Goal: Transaction & Acquisition: Purchase product/service

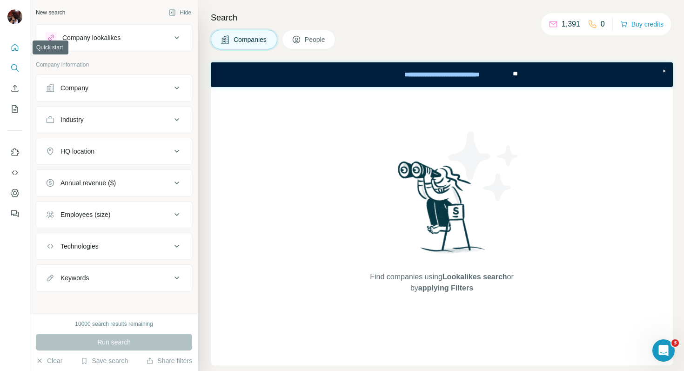
click at [16, 44] on icon "Quick start" at bounding box center [14, 47] width 9 height 9
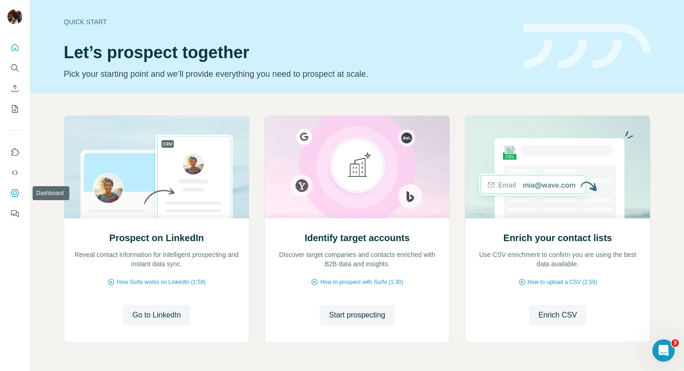
click at [13, 193] on icon "Dashboard" at bounding box center [15, 193] width 4 height 4
click at [16, 49] on icon "Quick start" at bounding box center [14, 47] width 9 height 9
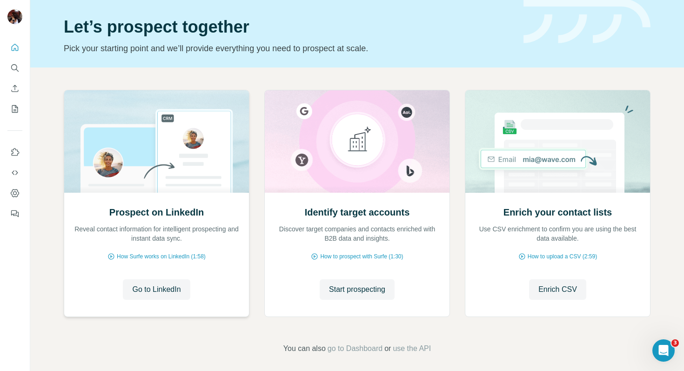
scroll to position [31, 0]
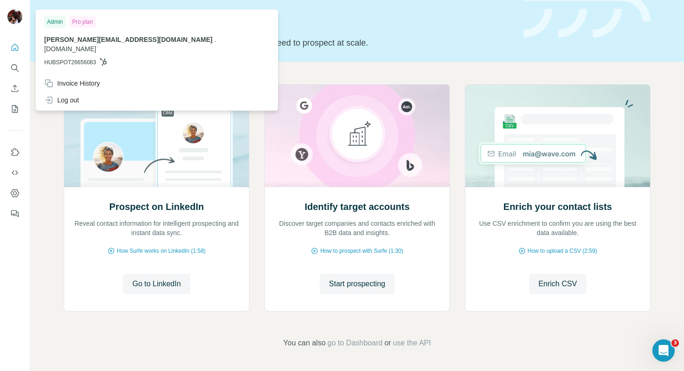
click at [81, 23] on div "Pro plan" at bounding box center [82, 21] width 27 height 11
click at [14, 19] on img at bounding box center [14, 16] width 15 height 15
click at [14, 15] on img at bounding box center [14, 16] width 15 height 15
click at [19, 60] on button "Search" at bounding box center [14, 68] width 15 height 17
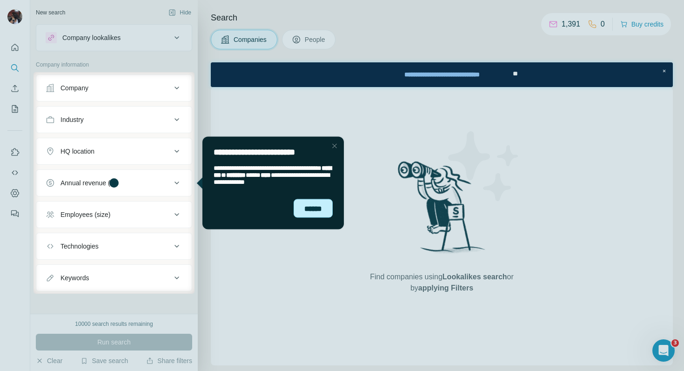
drag, startPoint x: 321, startPoint y: 215, endPoint x: 515, endPoint y: 349, distance: 236.3
click at [321, 215] on div "******" at bounding box center [313, 208] width 39 height 19
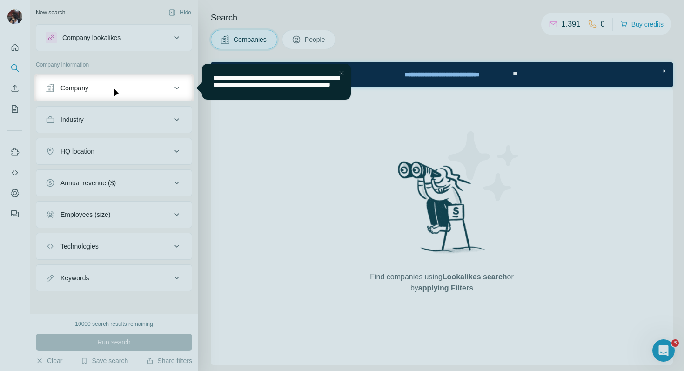
click at [645, 24] on div at bounding box center [342, 37] width 684 height 74
drag, startPoint x: 343, startPoint y: 73, endPoint x: 357, endPoint y: 65, distance: 16.3
click at [343, 73] on div "Close Step" at bounding box center [341, 72] width 11 height 11
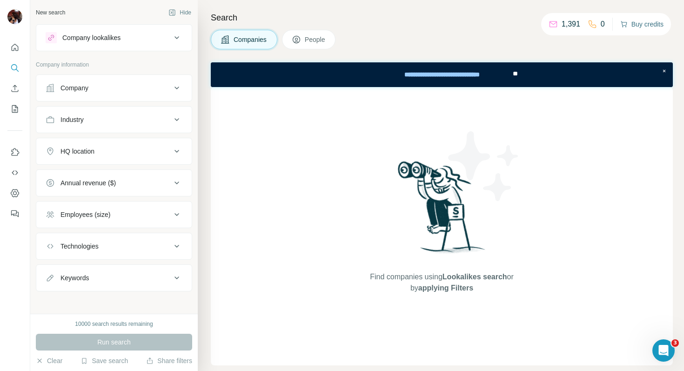
click at [639, 27] on button "Buy credits" at bounding box center [641, 24] width 43 height 13
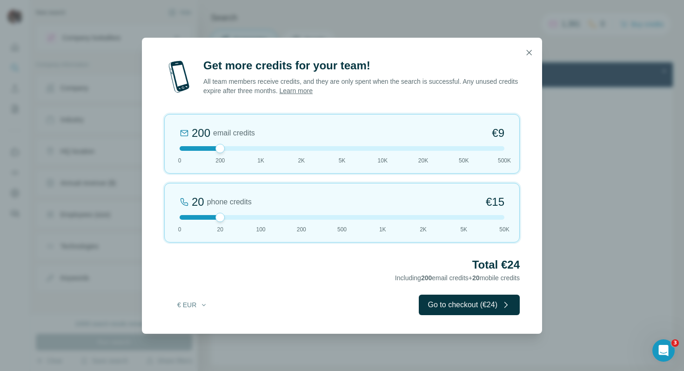
click at [182, 148] on div at bounding box center [342, 148] width 325 height 5
click at [299, 217] on div at bounding box center [342, 217] width 325 height 5
